Goal: Information Seeking & Learning: Find specific fact

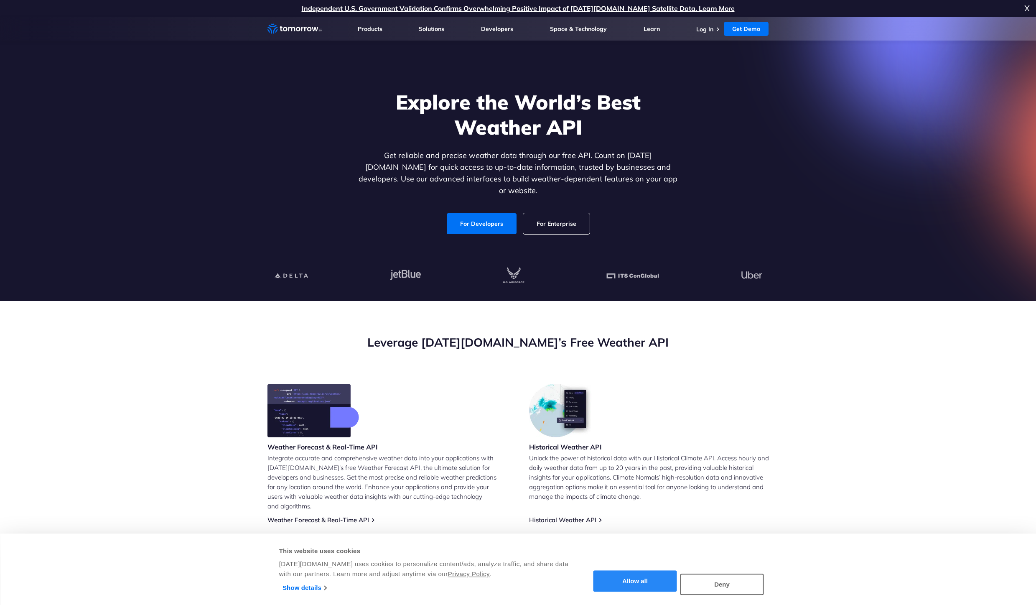
click at [644, 589] on button "Allow all" at bounding box center [635, 580] width 84 height 21
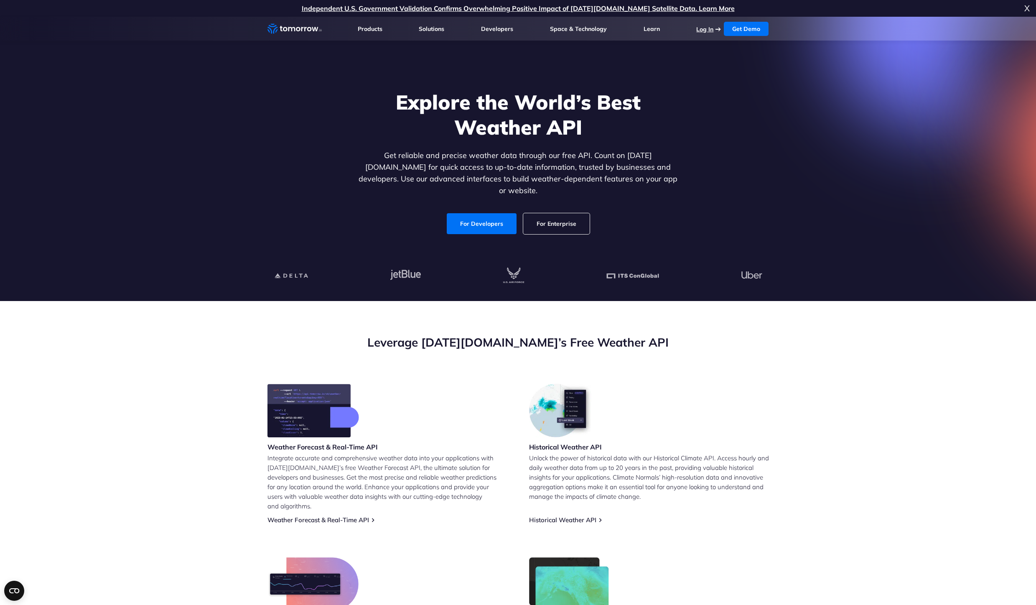
click at [707, 30] on link "Log In" at bounding box center [704, 29] width 17 height 8
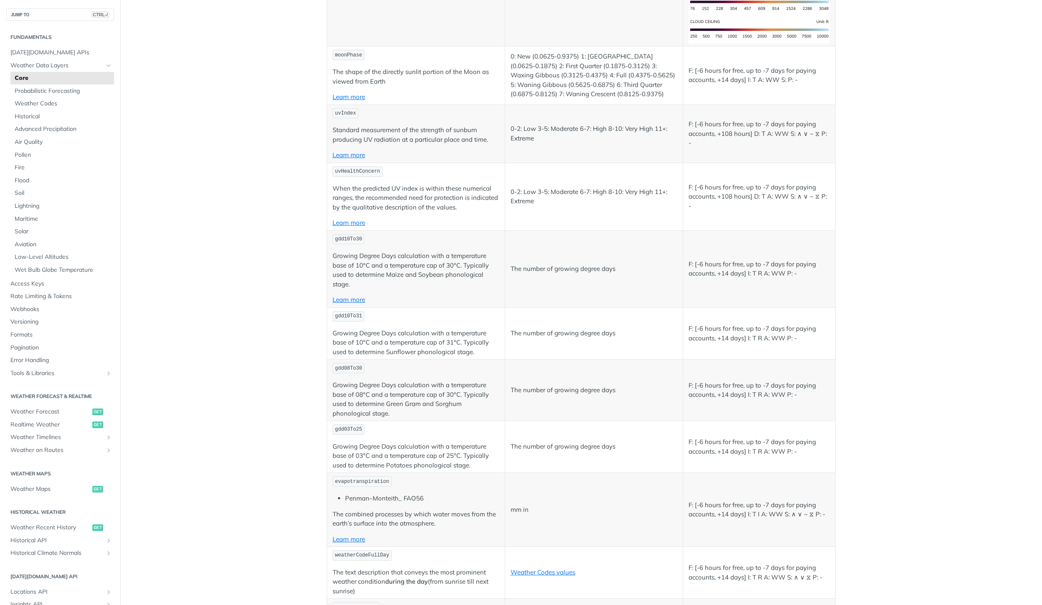
scroll to position [1846, 0]
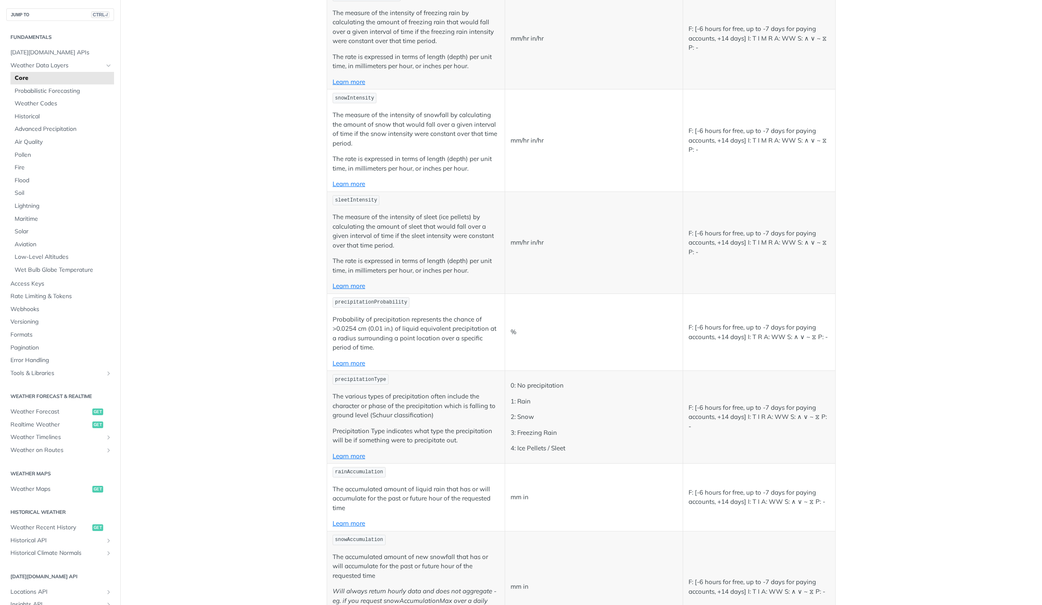
click at [386, 303] on span "precipitationProbability" at bounding box center [371, 302] width 72 height 6
copy span "precipitationProbability"
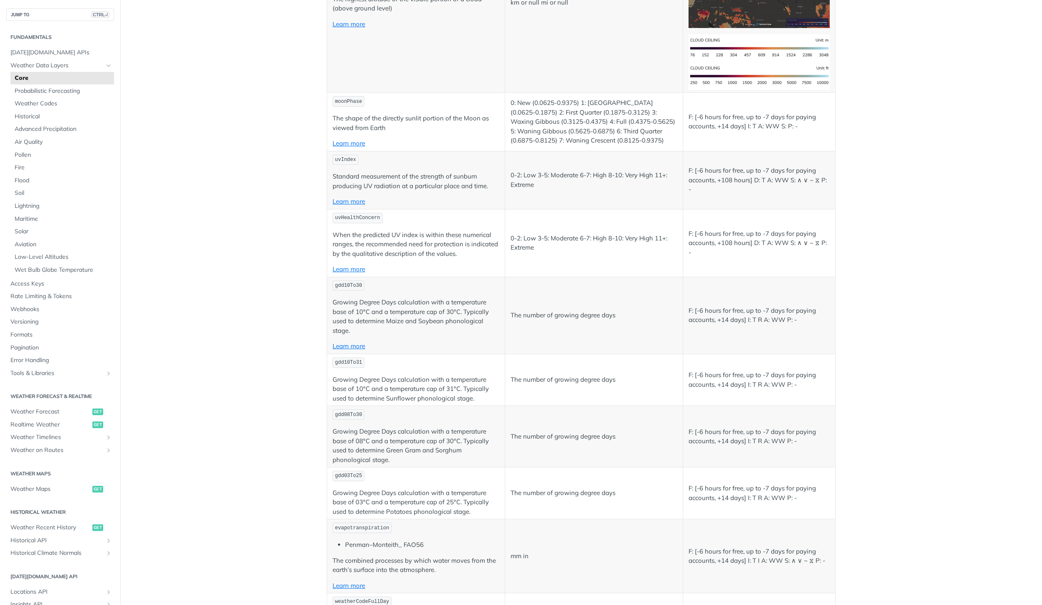
scroll to position [0, 0]
